Goal: Task Accomplishment & Management: Manage account settings

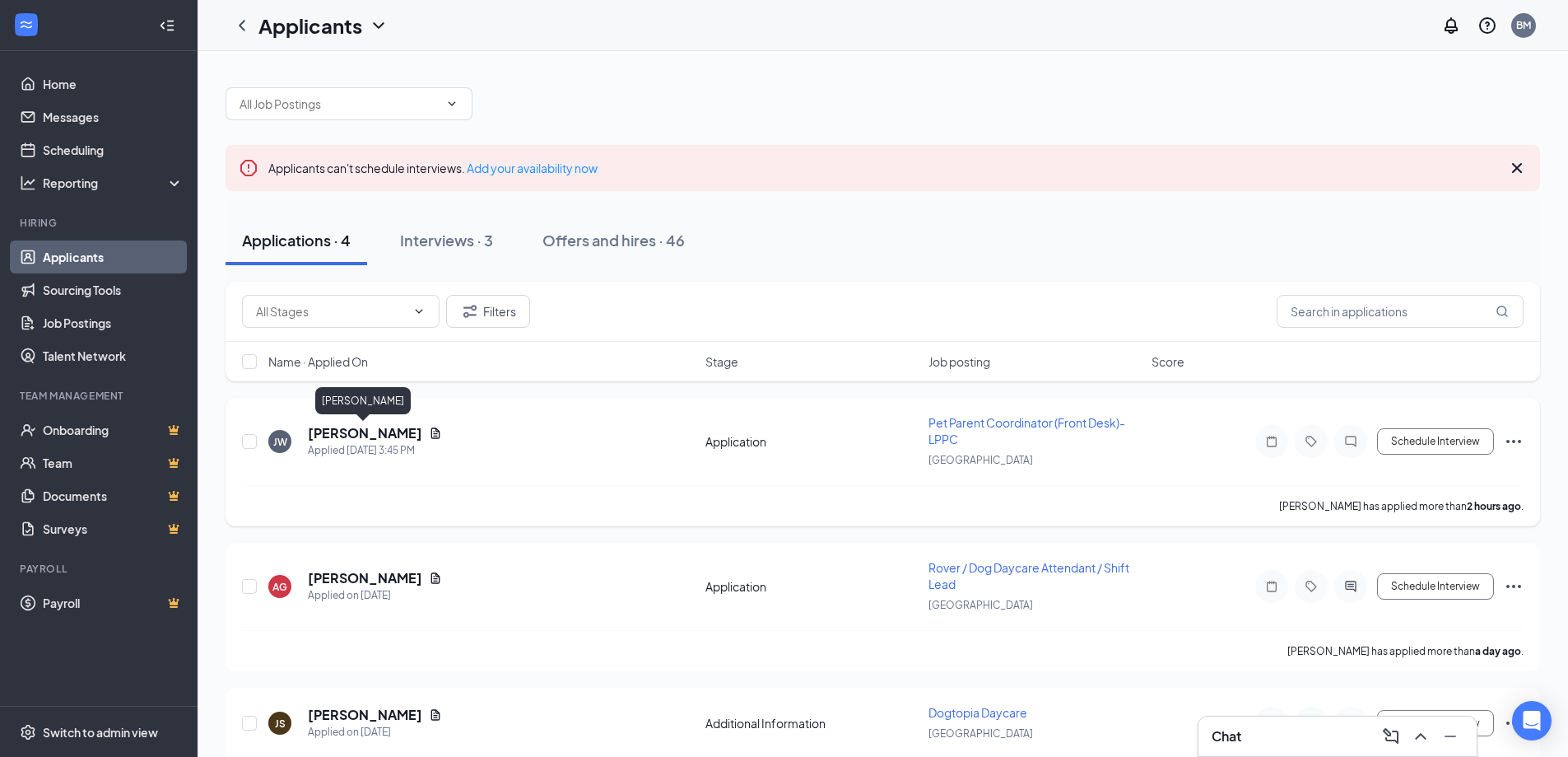
click at [366, 431] on h5 "[PERSON_NAME]" at bounding box center [364, 433] width 114 height 19
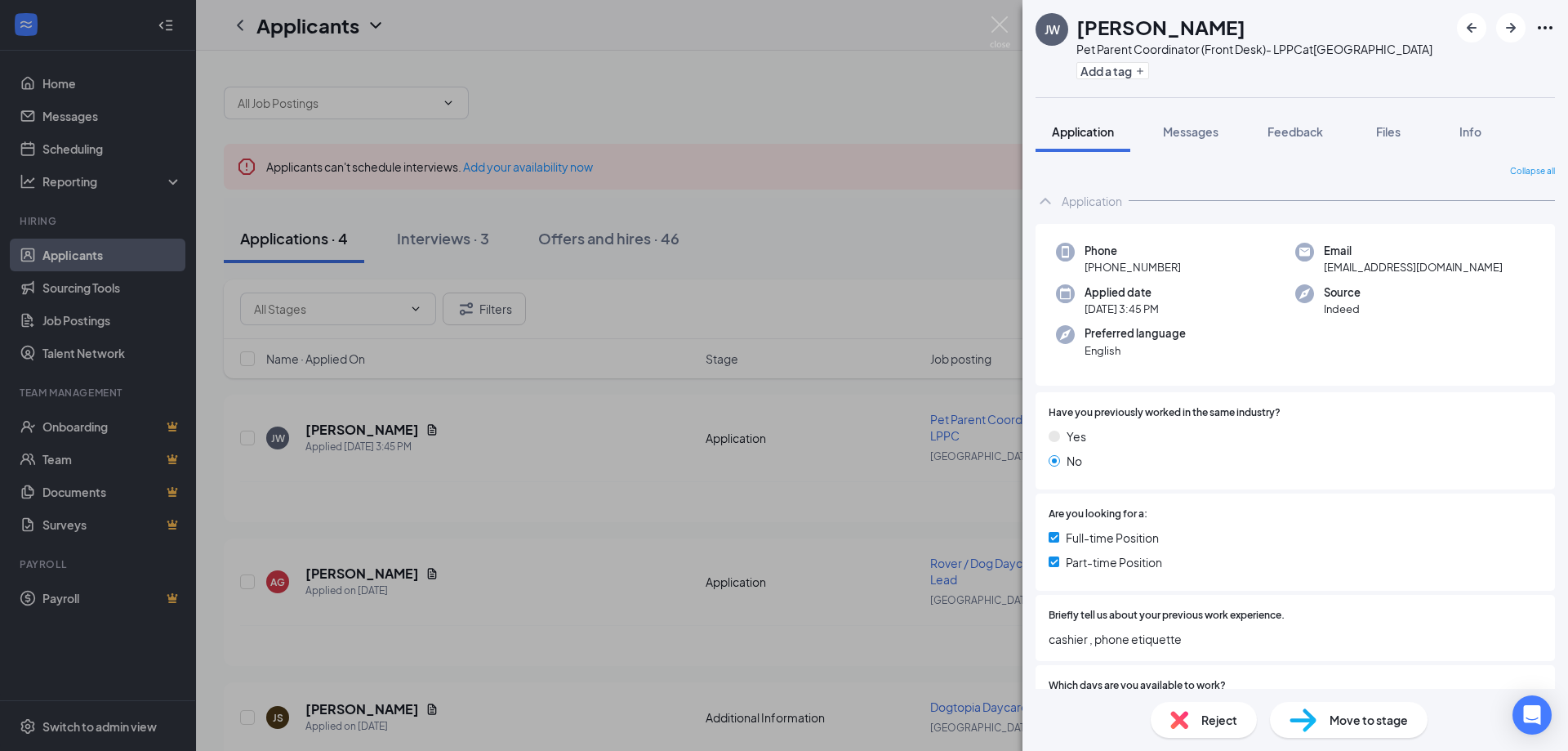
click at [1374, 157] on div "Collapse all Application Phone [PHONE_NUMBER] Email [EMAIL_ADDRESS][DOMAIN_NAME…" at bounding box center [1295, 419] width 546 height 536
click at [1373, 151] on button "Files" at bounding box center [1388, 131] width 66 height 41
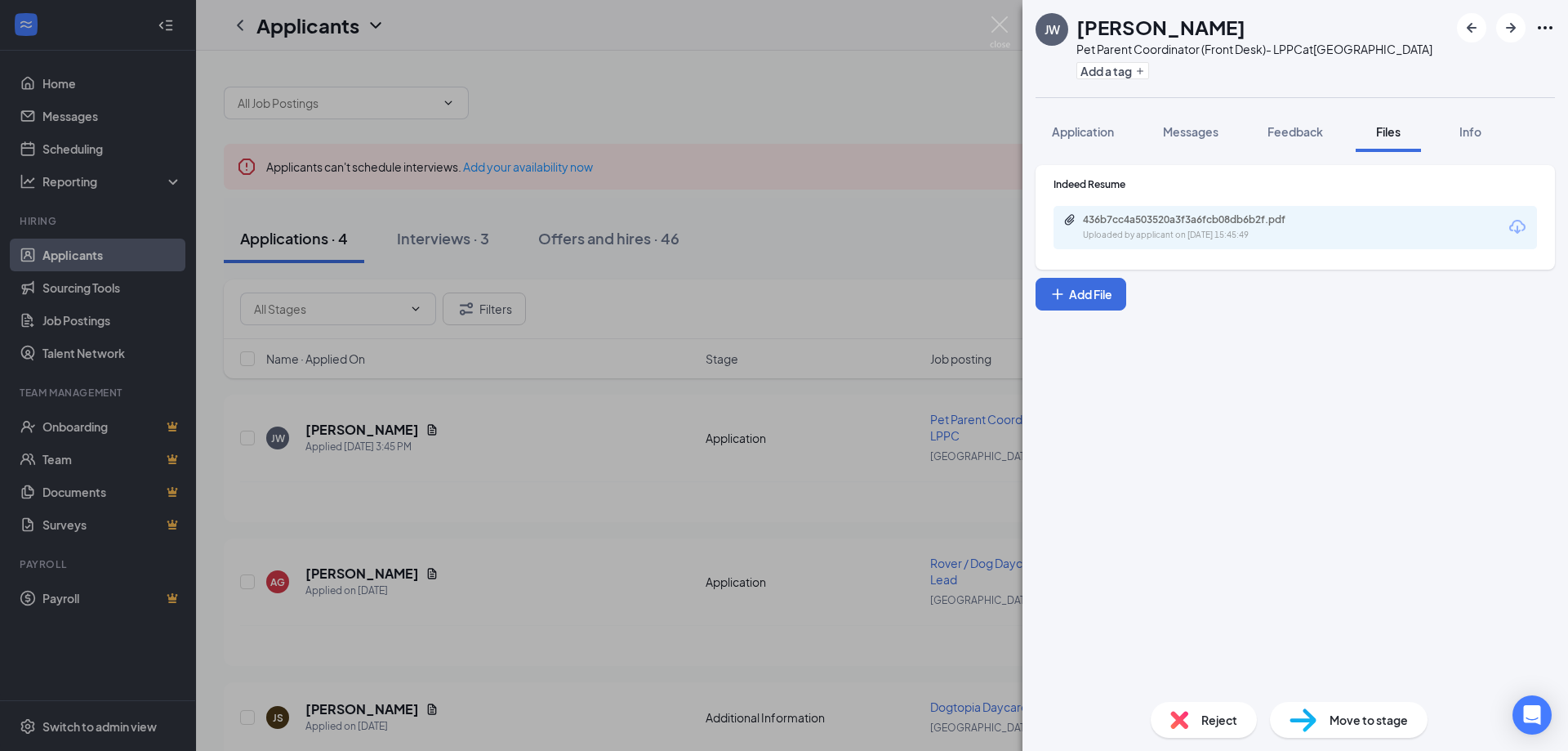
click at [697, 229] on div "[PERSON_NAME] Pet Parent Coordinator (Front Desk)- LPPC at [GEOGRAPHIC_DATA] Ad…" at bounding box center [784, 375] width 1568 height 751
